Goal: Task Accomplishment & Management: Use online tool/utility

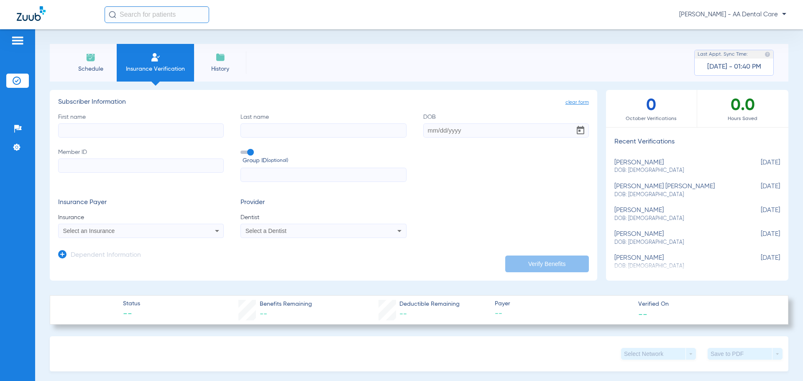
click at [135, 135] on input "First name" at bounding box center [141, 130] width 166 height 14
type input "Chelsie"
type input "j"
type input "[PERSON_NAME]"
type input "[DATE]"
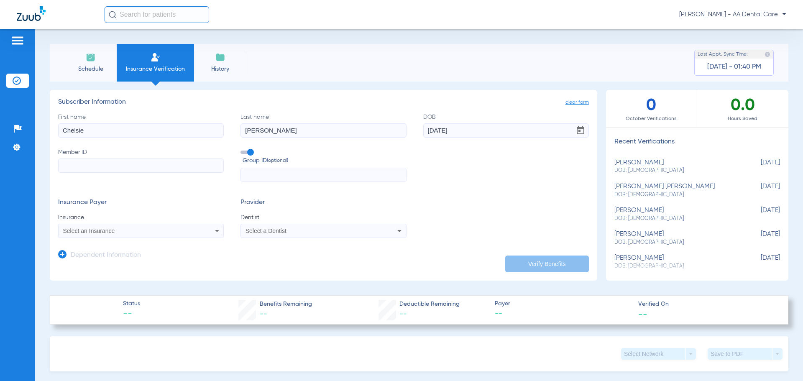
click at [69, 165] on input "Member ID" at bounding box center [141, 166] width 166 height 14
click at [119, 170] on input "Member ID Required" at bounding box center [141, 166] width 166 height 14
type input "101809216400"
click at [152, 236] on div "Select an Insurance" at bounding box center [141, 231] width 165 height 10
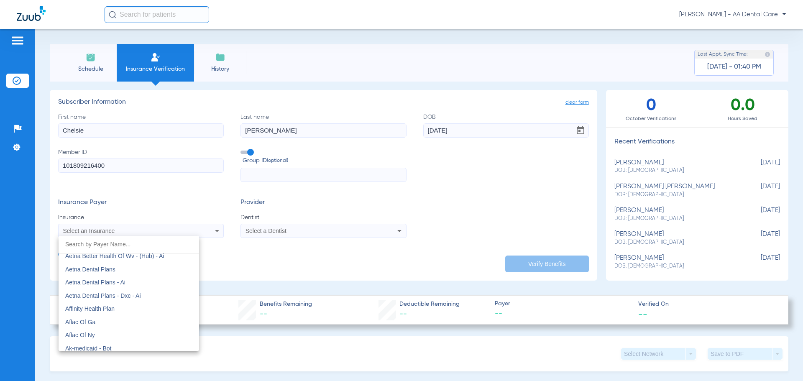
scroll to position [84, 0]
click at [156, 273] on mat-option "Aetna Dental Plans" at bounding box center [129, 268] width 141 height 13
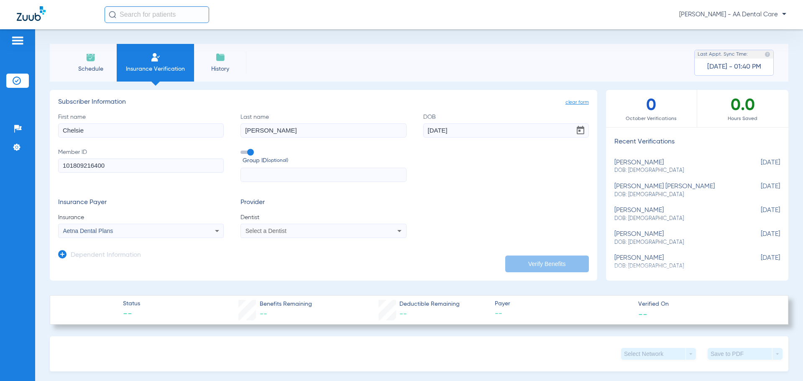
click at [293, 231] on div "Select a Dentist" at bounding box center [308, 231] width 125 height 6
type input "naq"
click at [290, 261] on span "[PERSON_NAME] 1891179529" at bounding box center [287, 260] width 82 height 6
click at [533, 260] on button "Verify Benefits" at bounding box center [547, 264] width 84 height 17
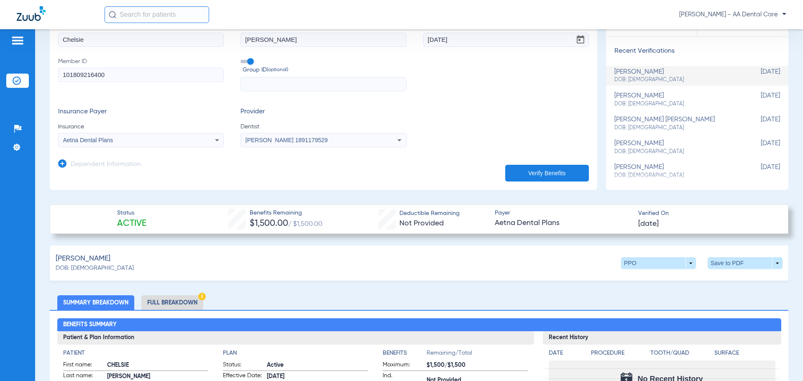
scroll to position [42, 0]
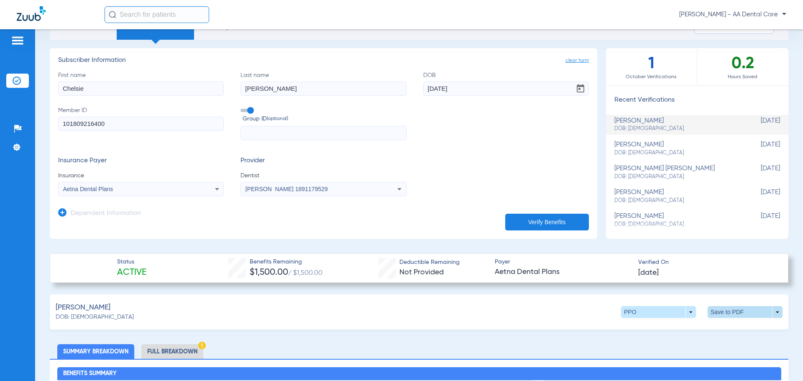
click at [728, 310] on span at bounding box center [745, 312] width 75 height 12
click at [678, 334] on button "insert_drive_file Save to PDF" at bounding box center [667, 328] width 63 height 17
